Goal: Information Seeking & Learning: Learn about a topic

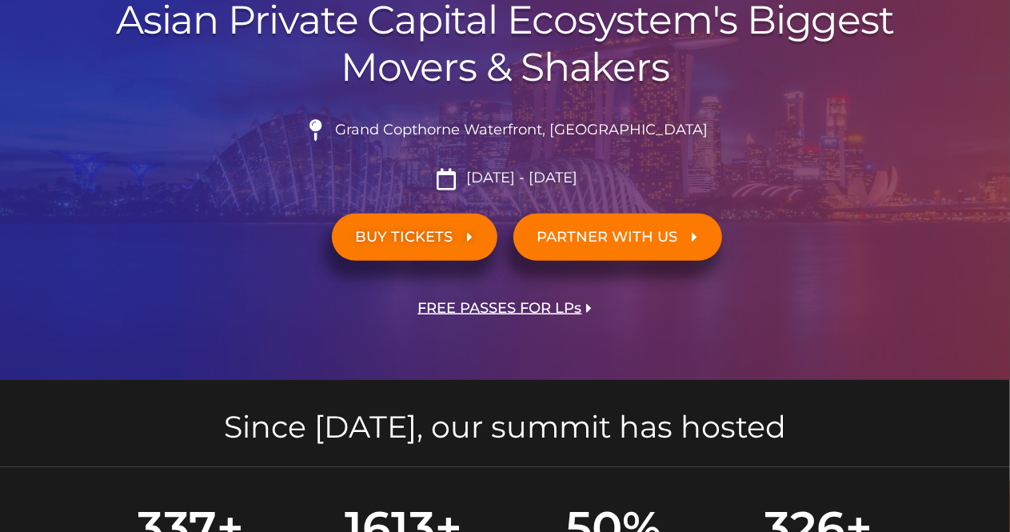
scroll to position [378, 0]
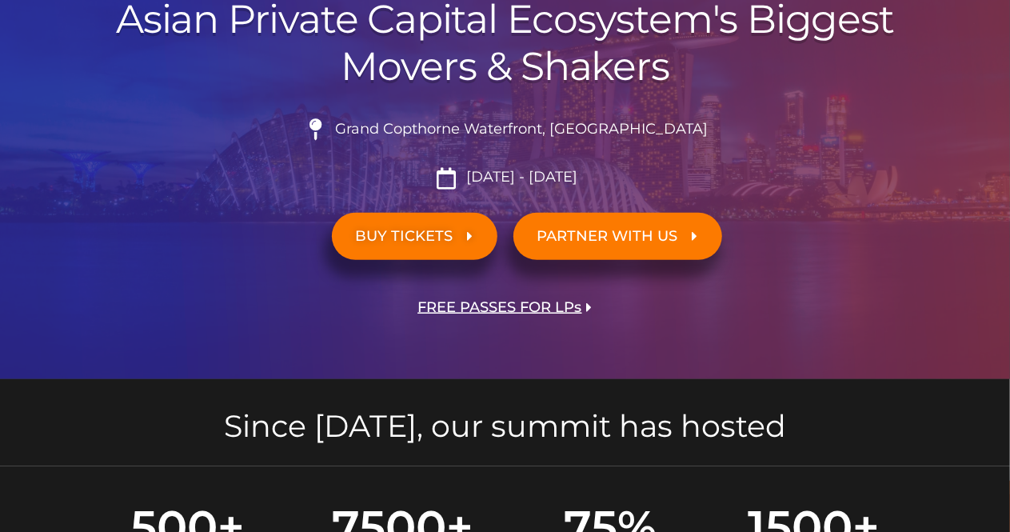
click at [524, 180] on span "[DATE] - [DATE]" at bounding box center [519, 178] width 115 height 18
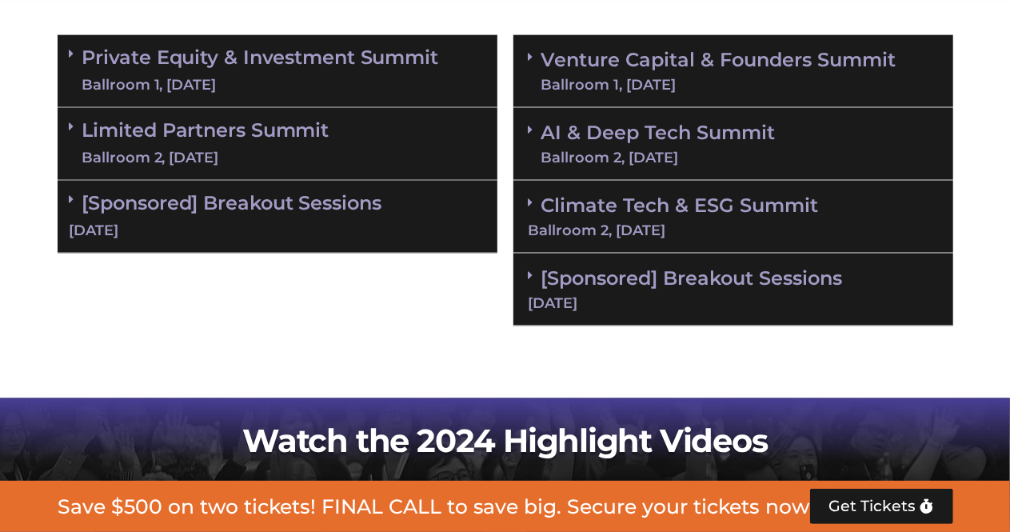
scroll to position [1086, 0]
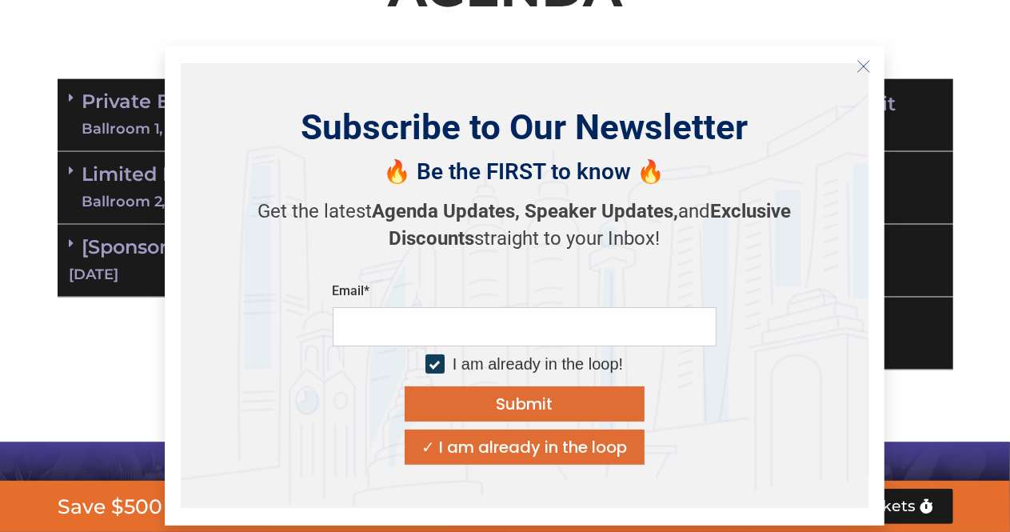
click at [859, 70] on line "Close" at bounding box center [863, 65] width 11 height 11
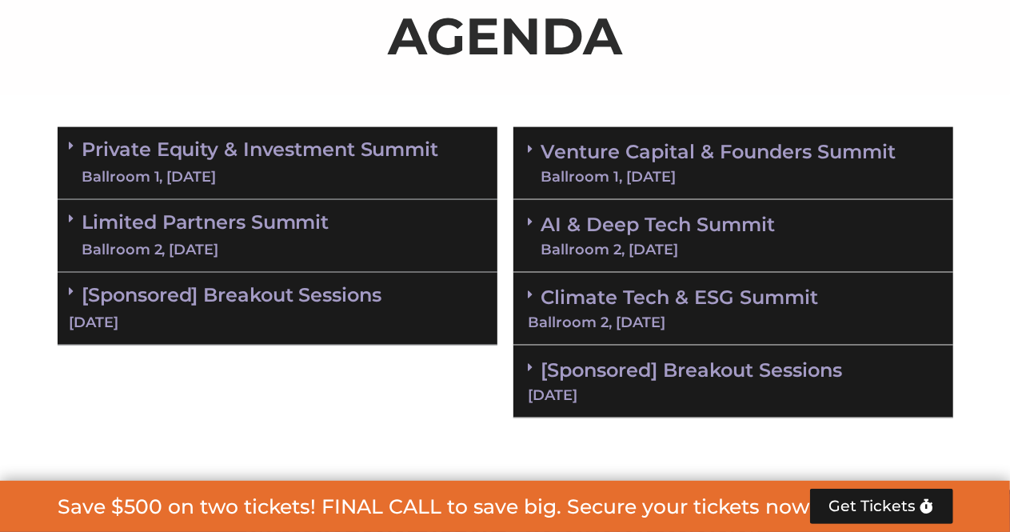
scroll to position [1030, 0]
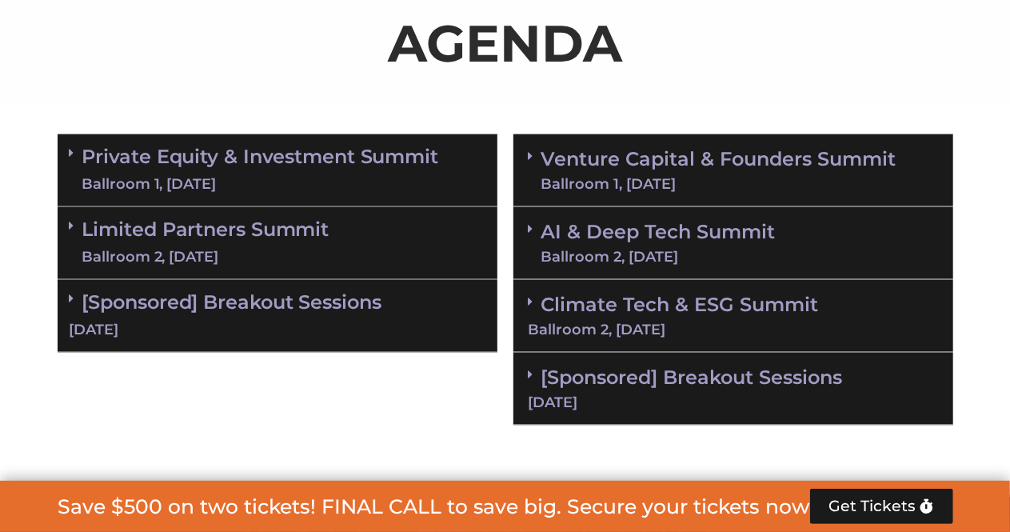
click at [270, 182] on div "Ballroom 1, [DATE]" at bounding box center [260, 184] width 357 height 20
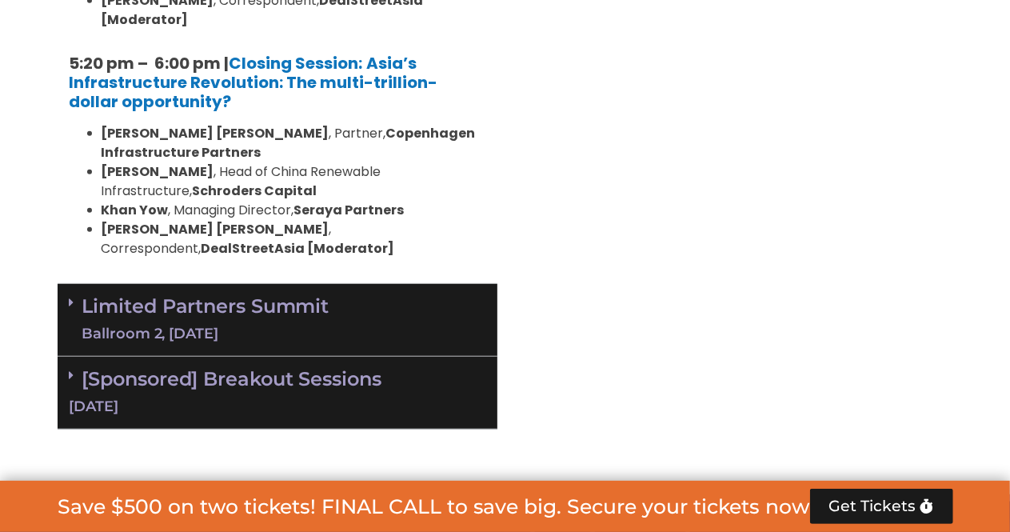
scroll to position [3433, 0]
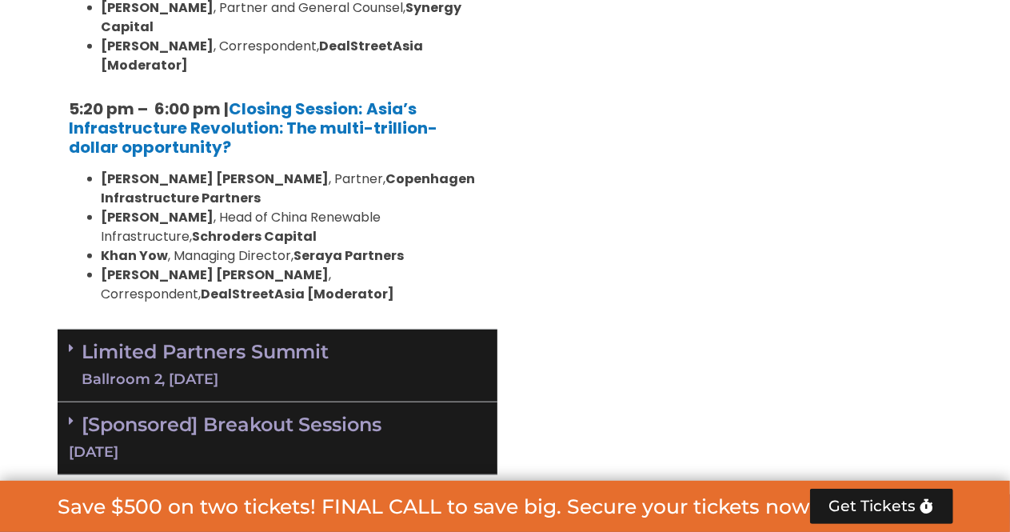
click at [278, 342] on link "Limited Partners [GEOGRAPHIC_DATA] 2, [DATE]" at bounding box center [205, 366] width 247 height 48
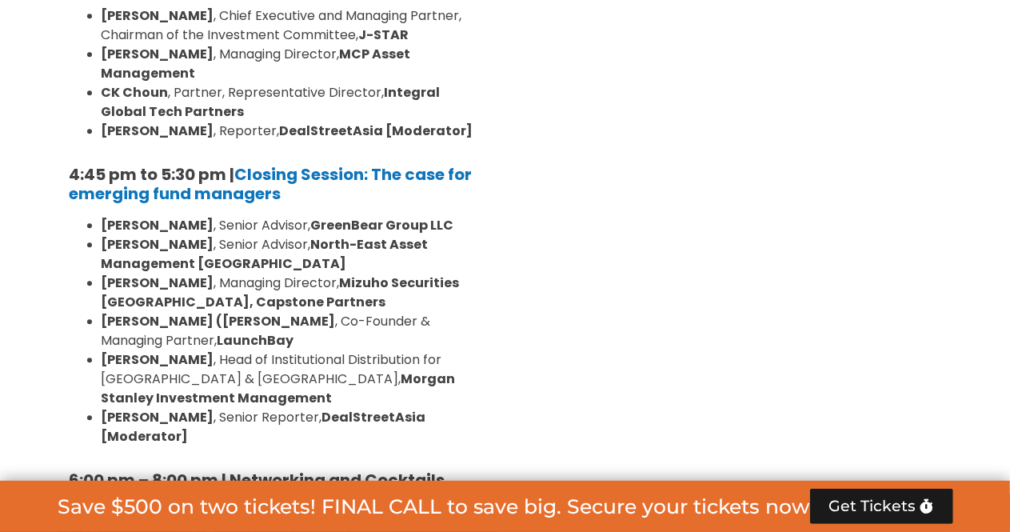
scroll to position [5144, 0]
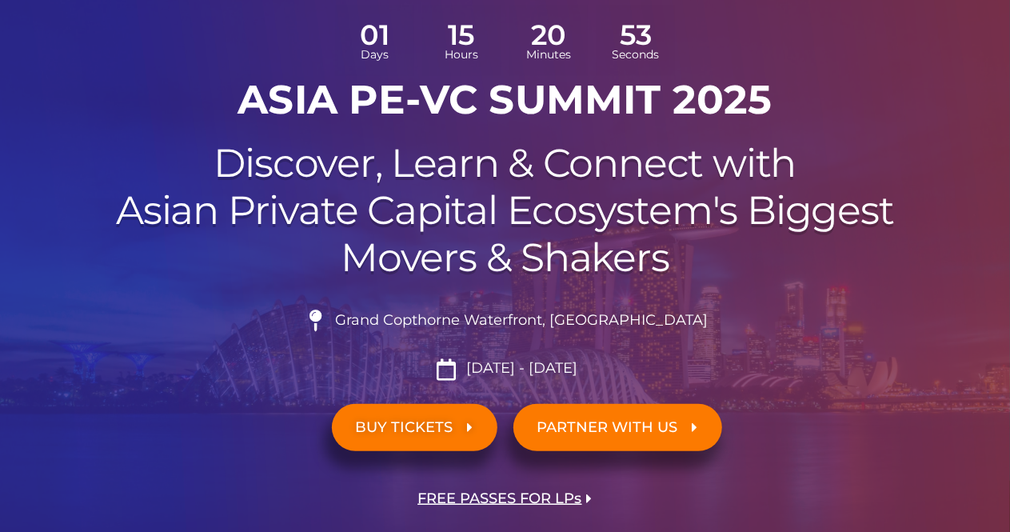
scroll to position [186, 0]
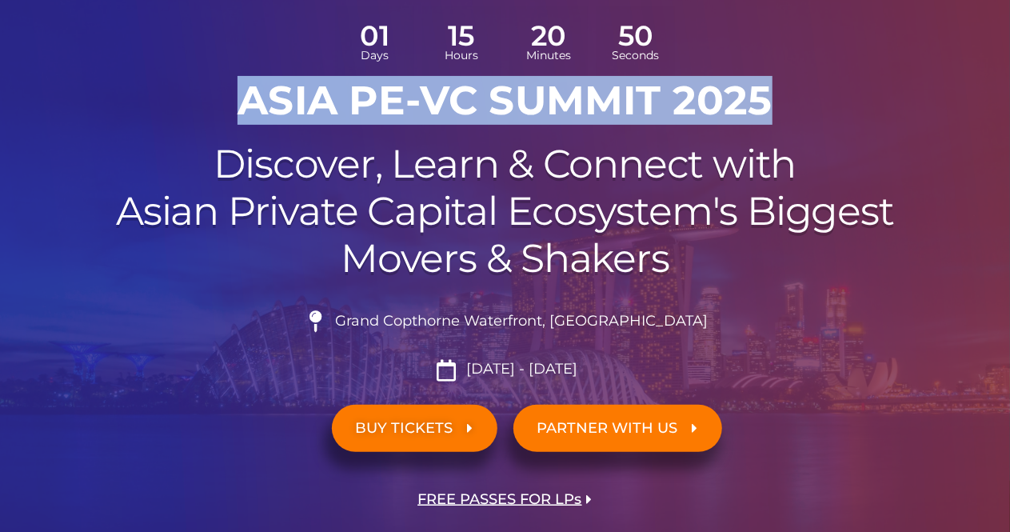
drag, startPoint x: 241, startPoint y: 97, endPoint x: 820, endPoint y: 112, distance: 579.4
click at [820, 112] on h1 "ASIA PE-VC Summit 2025" at bounding box center [506, 101] width 896 height 48
copy h1 "ASIA PE-VC Summit 2025"
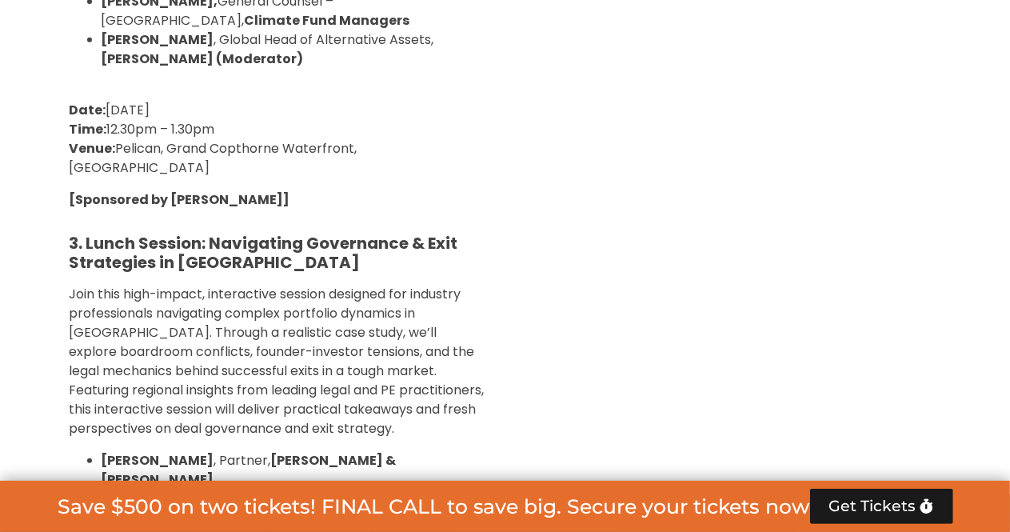
scroll to position [6418, 0]
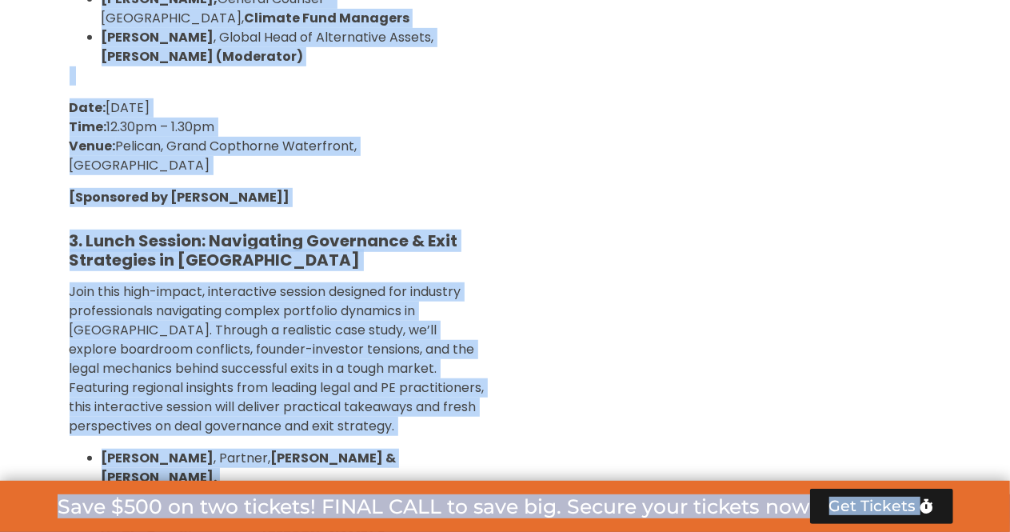
copy body "Lore ip dolorsi AmetConsecTetu Adipis 85 Elit 55 Seddo 56 Eiusmod 91 Tempori UT…"
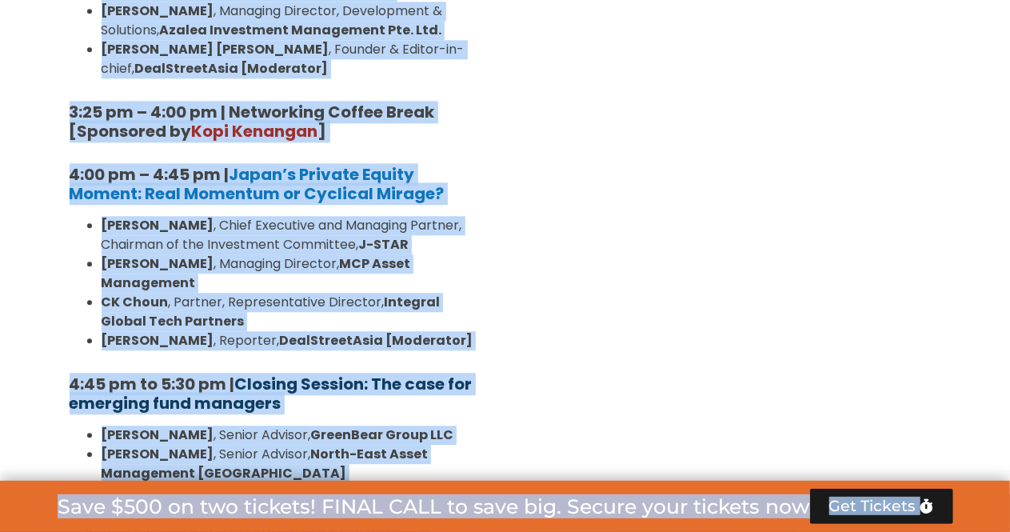
scroll to position [4945, 0]
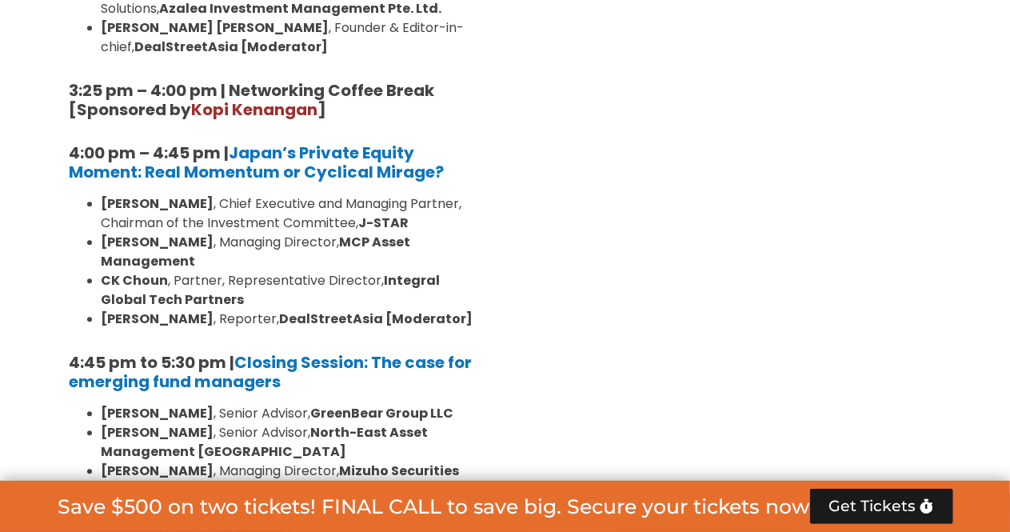
drag, startPoint x: 134, startPoint y: 298, endPoint x: 482, endPoint y: 287, distance: 349.0
copy strong "6:00 pm – 8:00 pm | Networking and Cocktails"
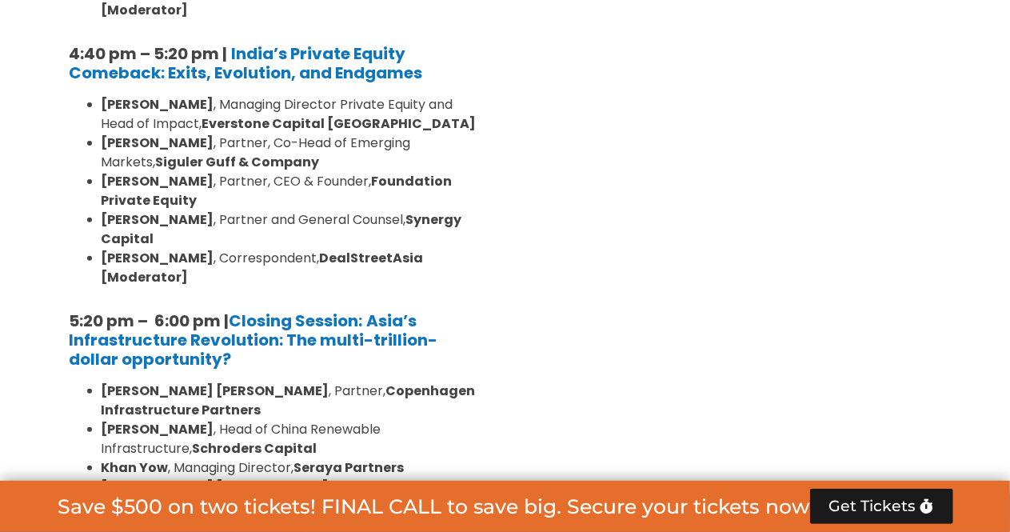
scroll to position [3179, 0]
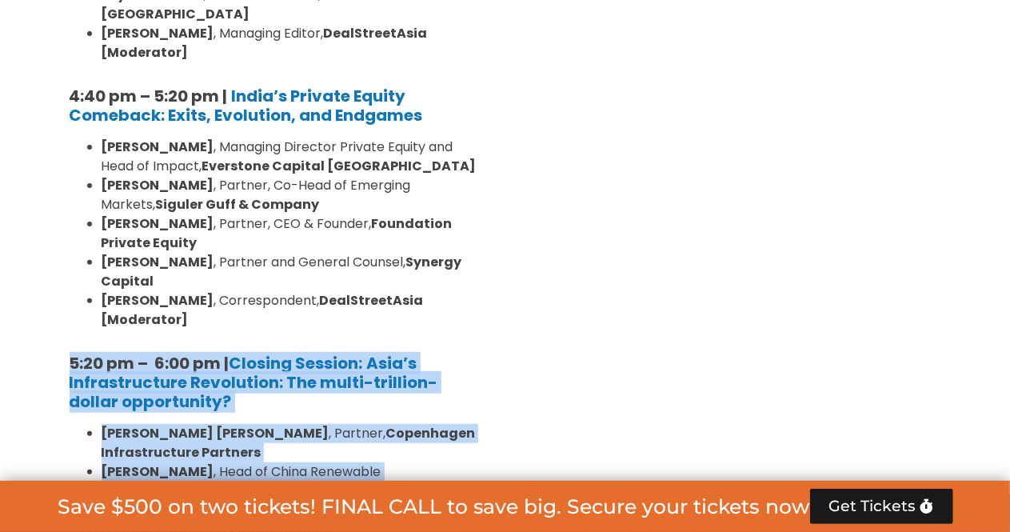
drag, startPoint x: 62, startPoint y: 89, endPoint x: 201, endPoint y: 299, distance: 251.9
copy div "5:20 pm – 6:00 pm | Closing Session: Asia’s Infrastructure Revolution: The mult…"
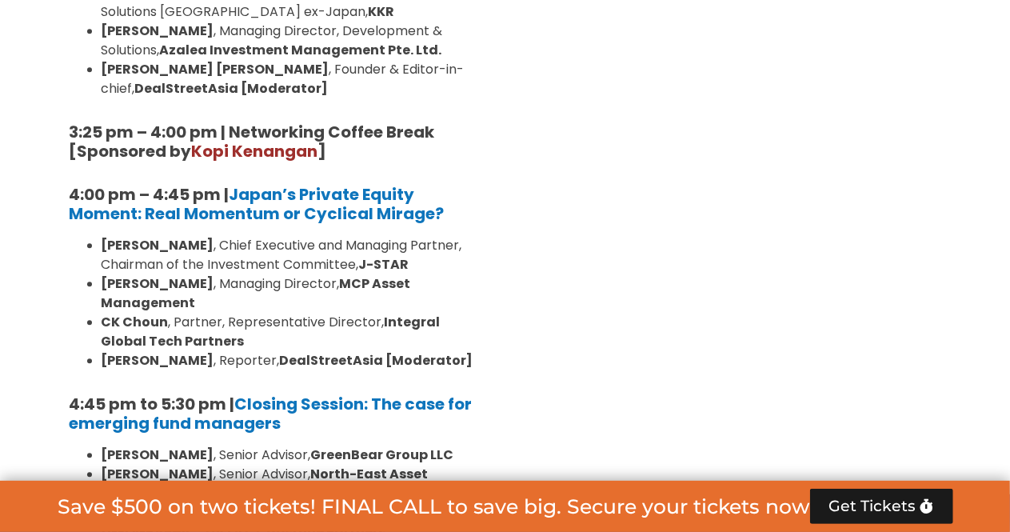
scroll to position [4905, 0]
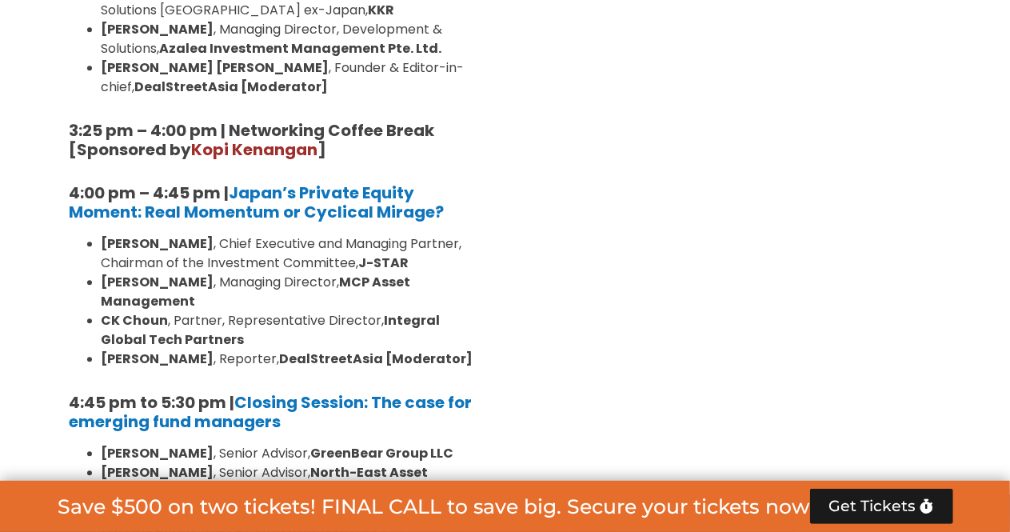
drag, startPoint x: 50, startPoint y: 344, endPoint x: 448, endPoint y: 327, distance: 398.0
copy strong "6:00 pm – 8:00 pm | Networking and Cocktails"
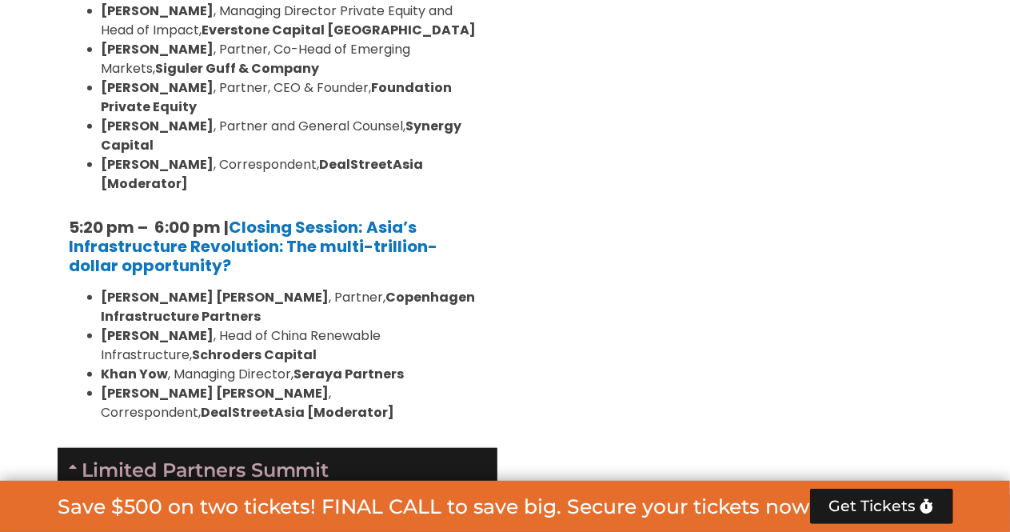
scroll to position [3312, 0]
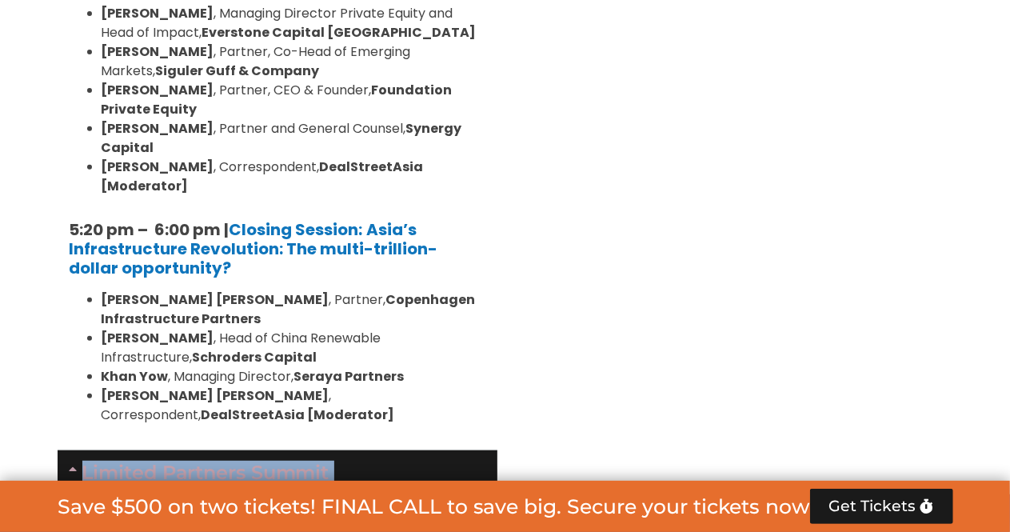
drag, startPoint x: 43, startPoint y: 202, endPoint x: 184, endPoint y: 440, distance: 276.2
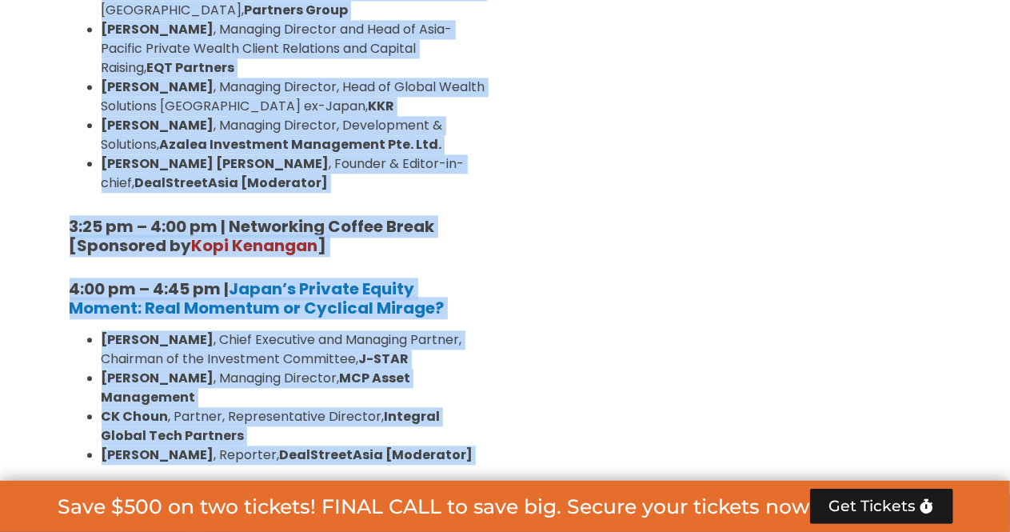
scroll to position [4879, 0]
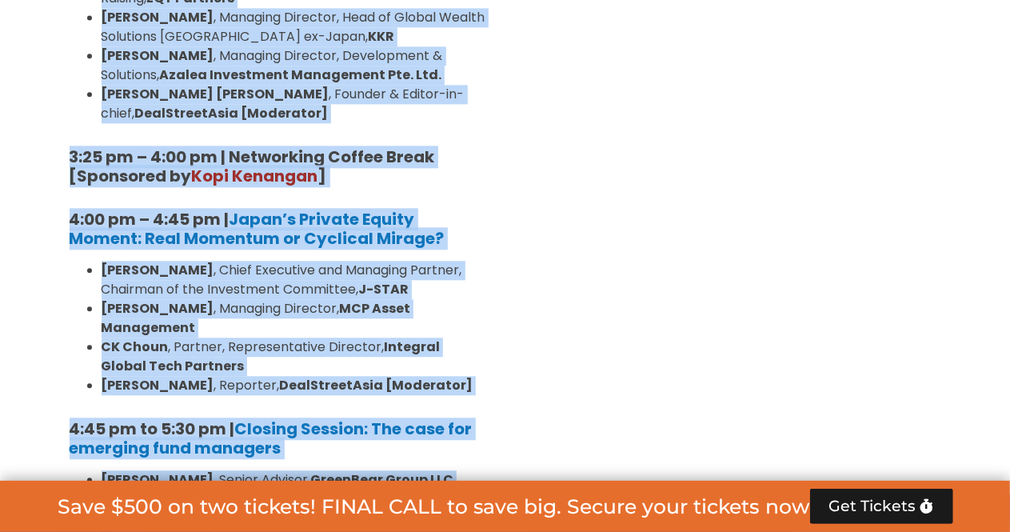
copy div "Limited Partners [GEOGRAPHIC_DATA] 2, [DATE] 10:40 am – 10:45 am | Welcome Addr…"
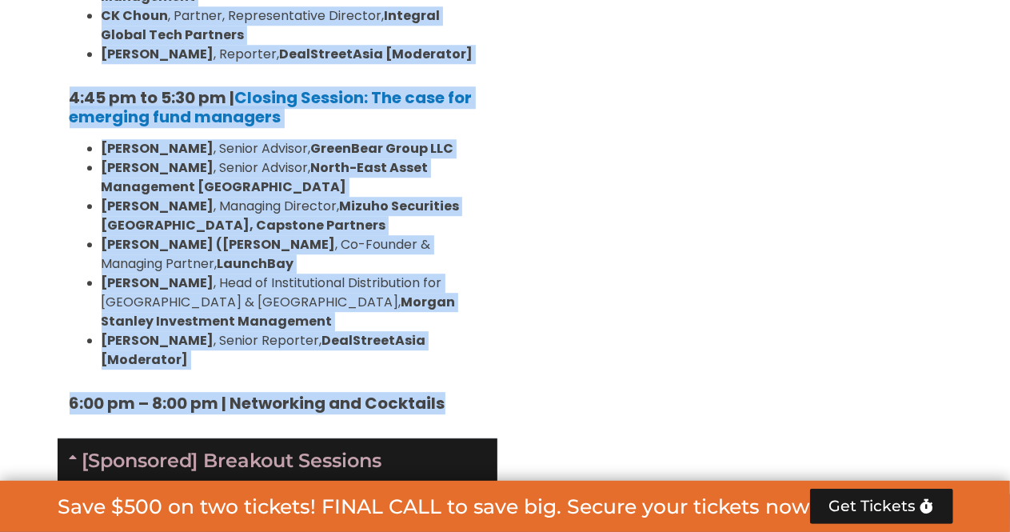
scroll to position [5227, 0]
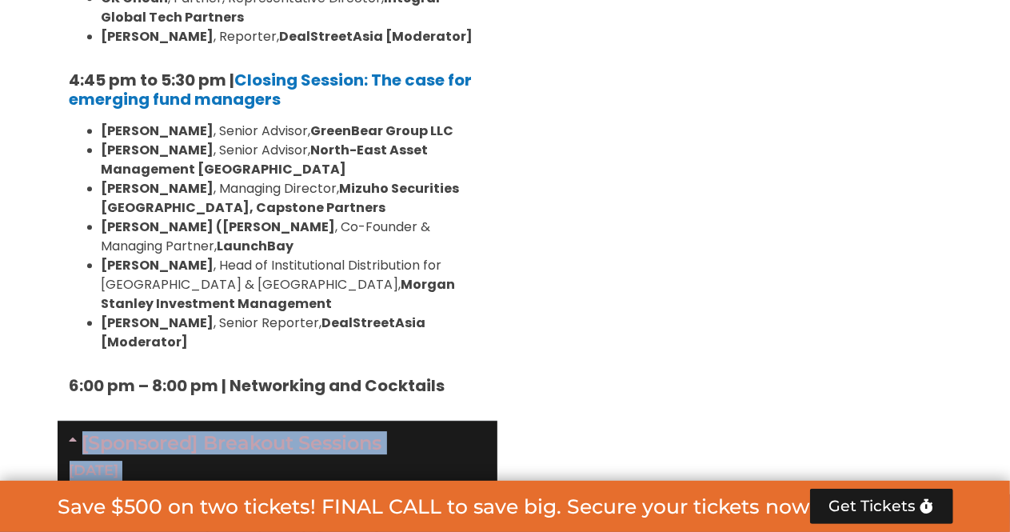
drag, startPoint x: 33, startPoint y: 74, endPoint x: 170, endPoint y: 256, distance: 228.5
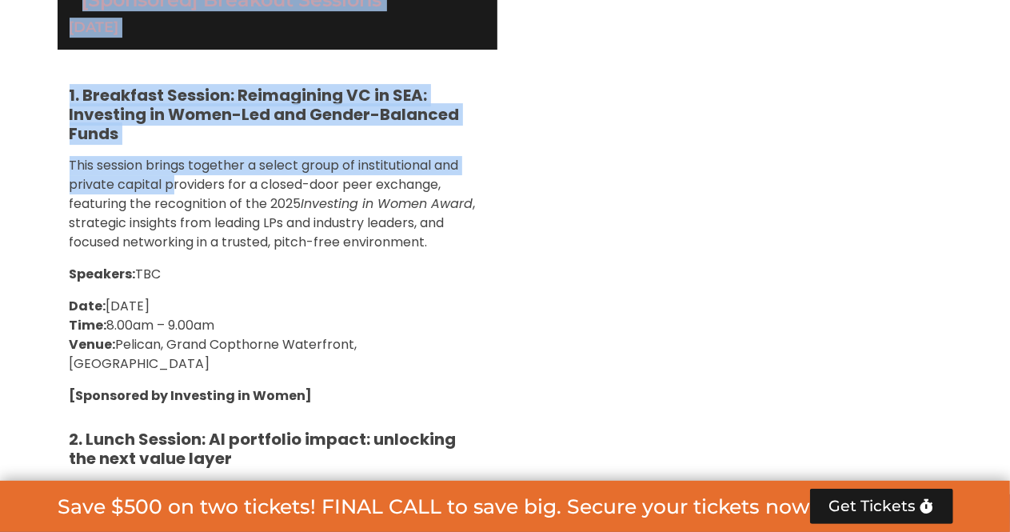
scroll to position [5671, 0]
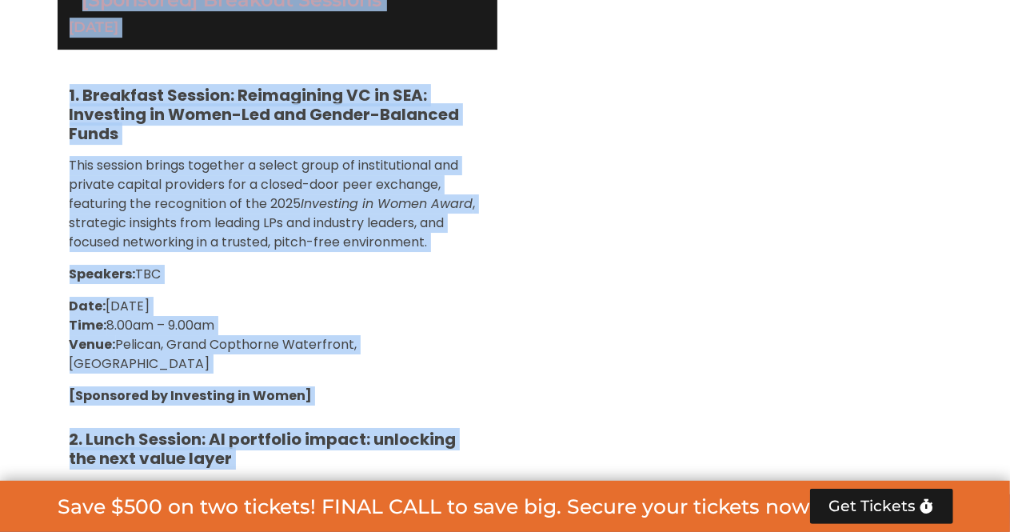
copy div "[Loremipsu] Dolorsit Ametcons 16 Adip 7. Elitseddo Eiusmod: Temporincid UT la E…"
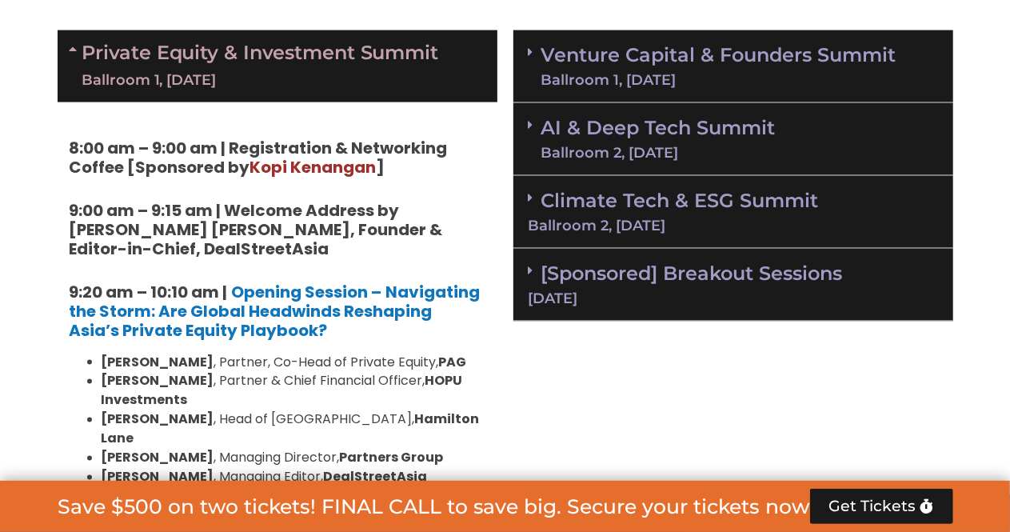
scroll to position [1168, 0]
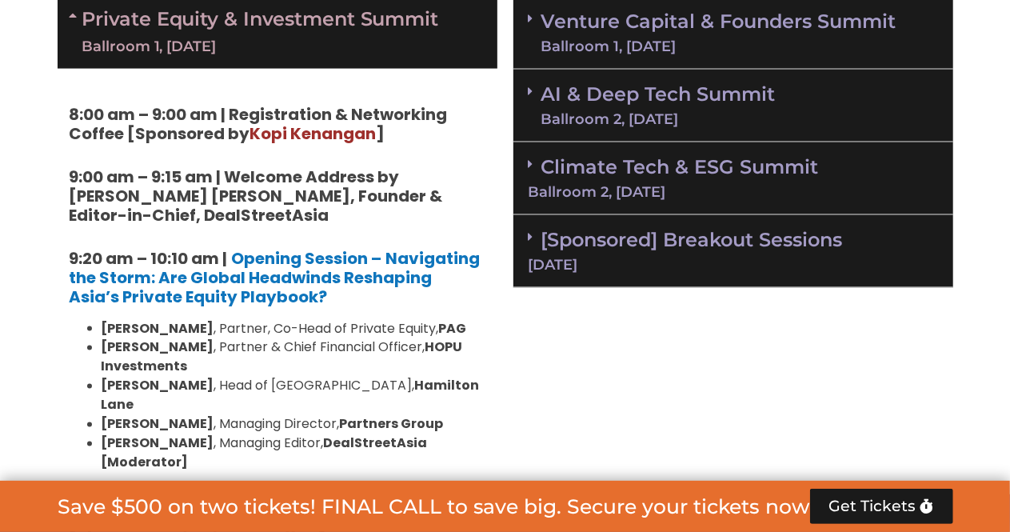
click at [667, 39] on div "Ballroom 1, [DATE]" at bounding box center [719, 46] width 355 height 14
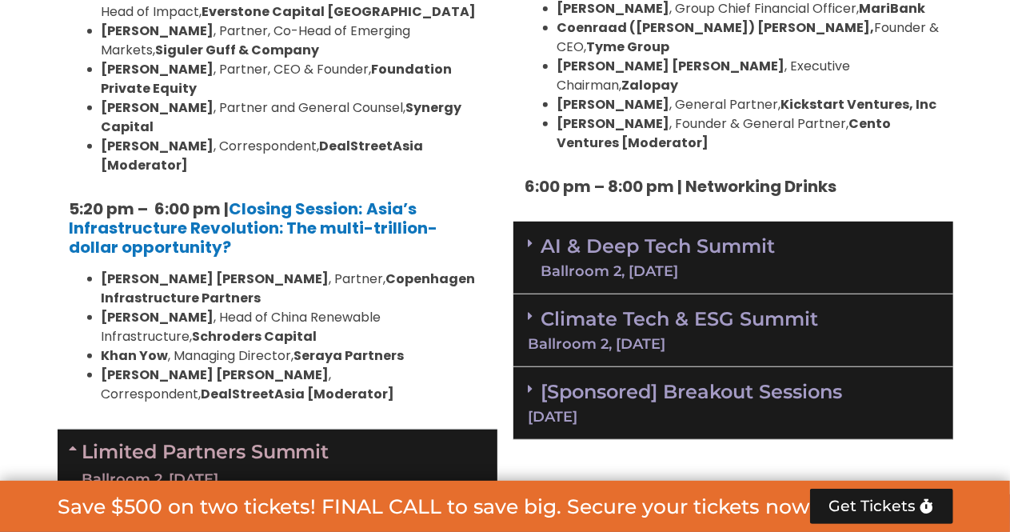
scroll to position [3335, 0]
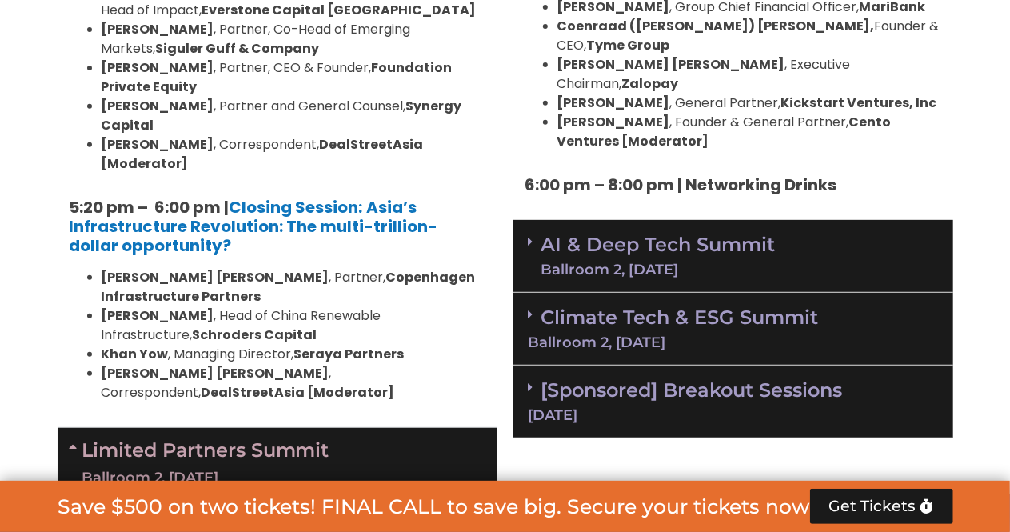
click at [671, 220] on div "AI & Deep Tech Summit Ballroom 2, [DATE]" at bounding box center [734, 256] width 440 height 73
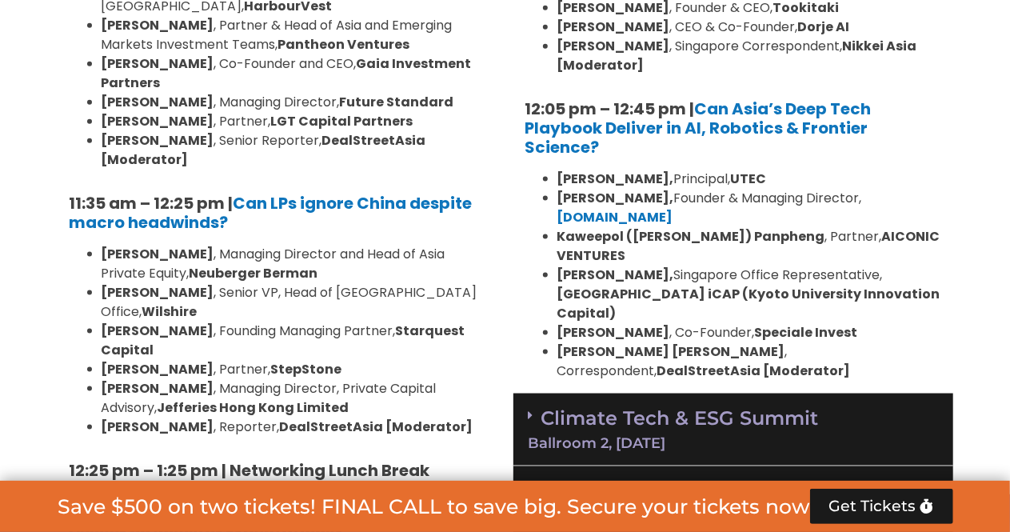
click at [662, 406] on link "Climate Tech & ESG Summit Ballroom 2, [DATE]" at bounding box center [734, 428] width 410 height 44
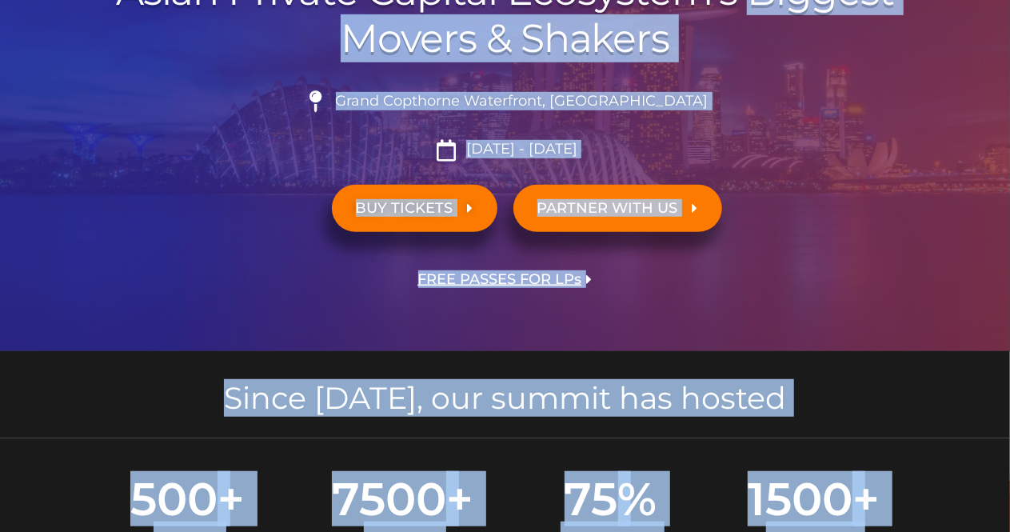
scroll to position [350, 0]
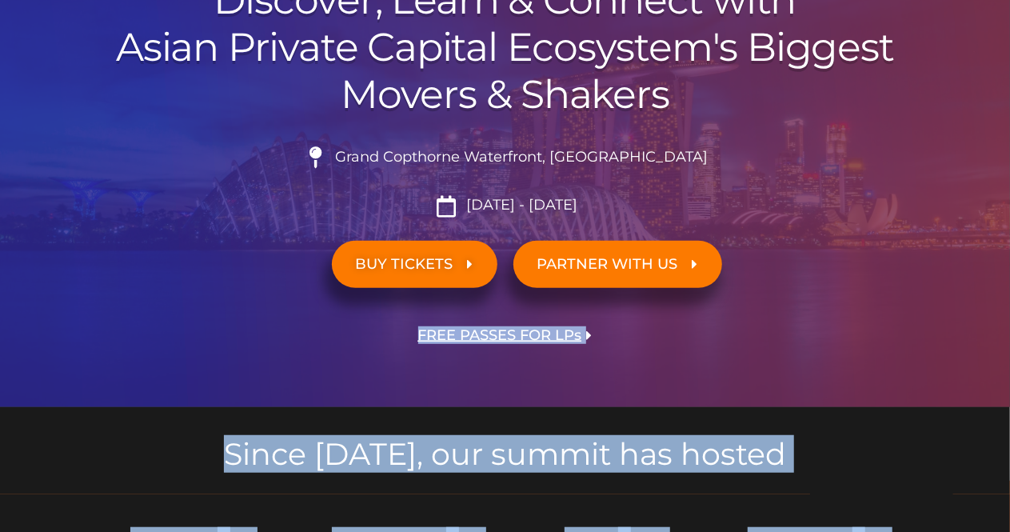
drag, startPoint x: 909, startPoint y: 342, endPoint x: 745, endPoint y: 299, distance: 169.4
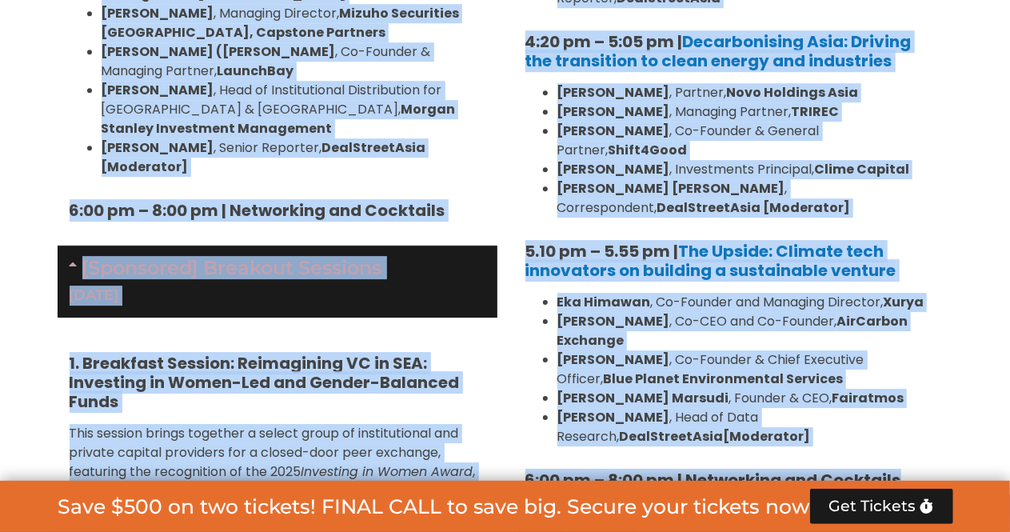
scroll to position [5400, 0]
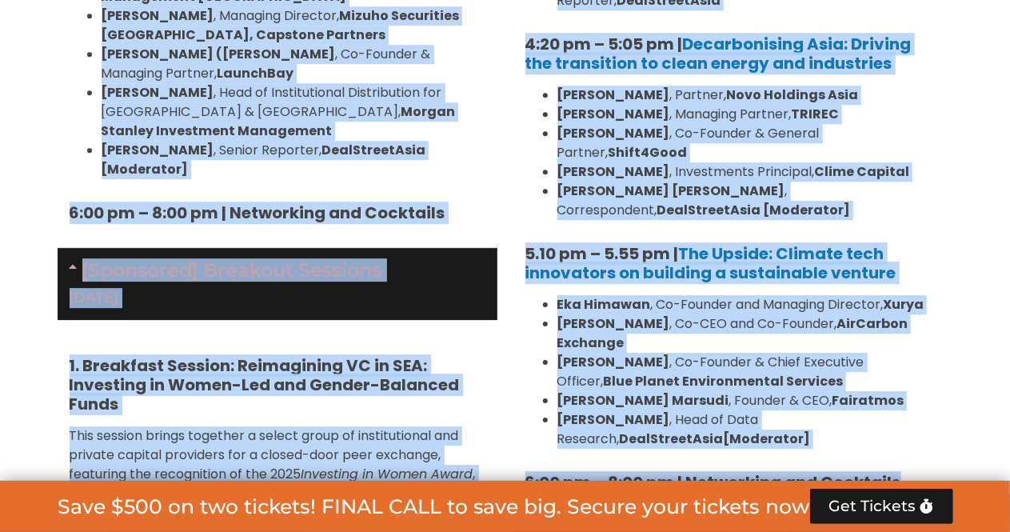
click at [927, 473] on h5 "6:00 pm – 8:00 pm | Networking and Cocktails" at bounding box center [734, 482] width 416 height 19
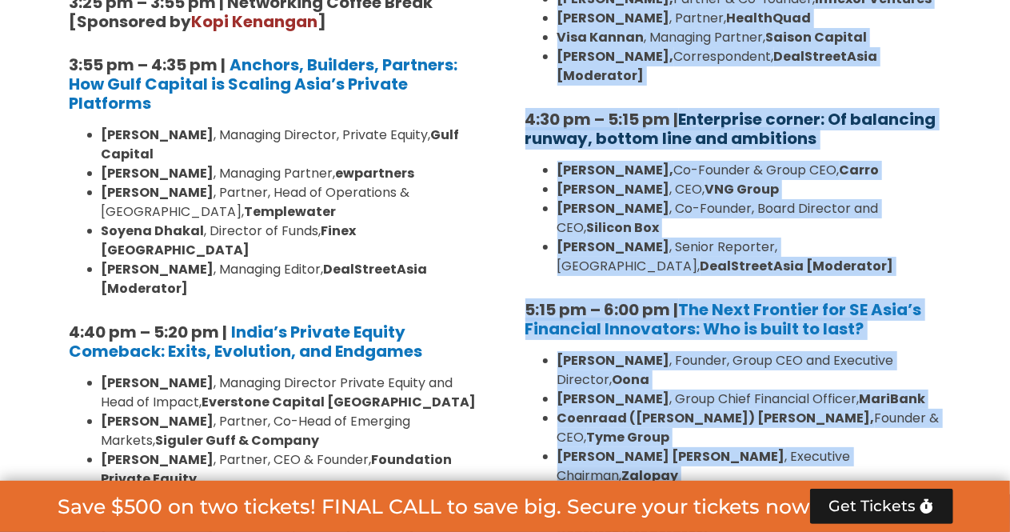
scroll to position [2808, 0]
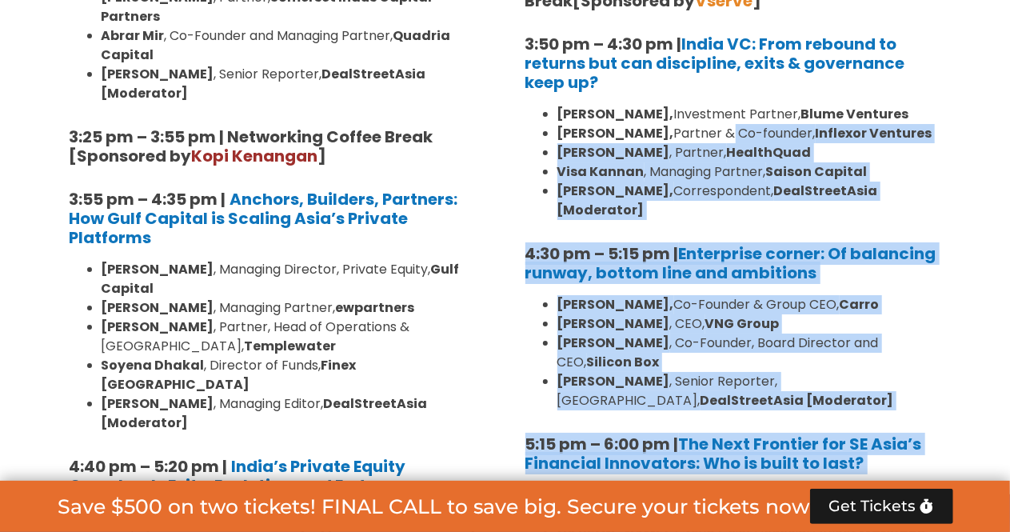
drag, startPoint x: 921, startPoint y: 210, endPoint x: 736, endPoint y: 75, distance: 229.0
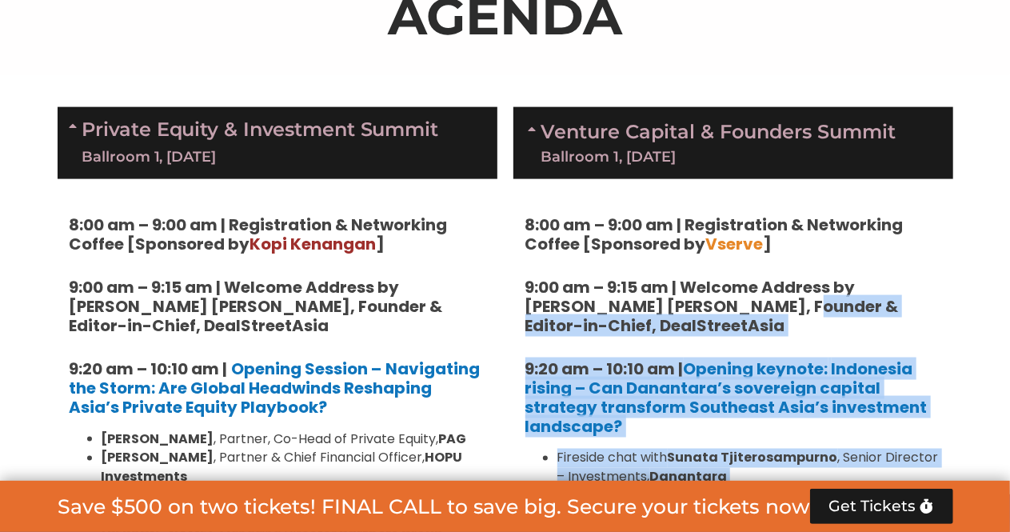
scroll to position [1057, 0]
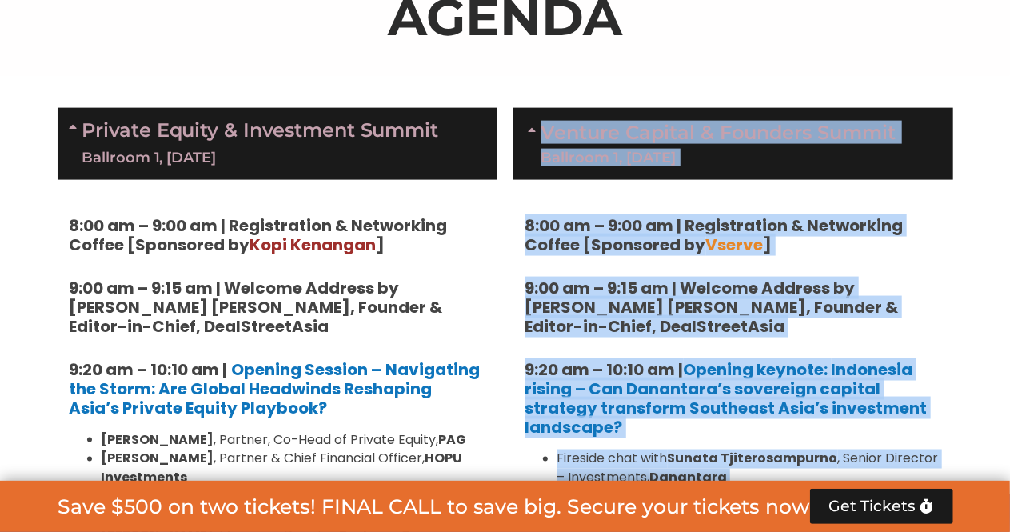
copy div "Loremip Dolorsi & Ametcons​ Adipis Elitsedd 6, 86 Eius 8:25 te – 4:52 in | Utla…"
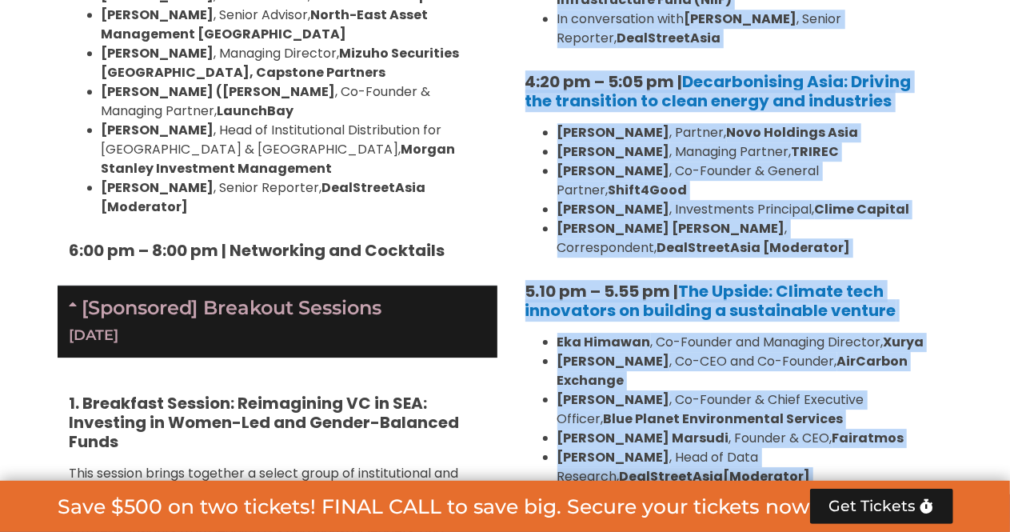
scroll to position [5354, 0]
